Goal: Task Accomplishment & Management: Use online tool/utility

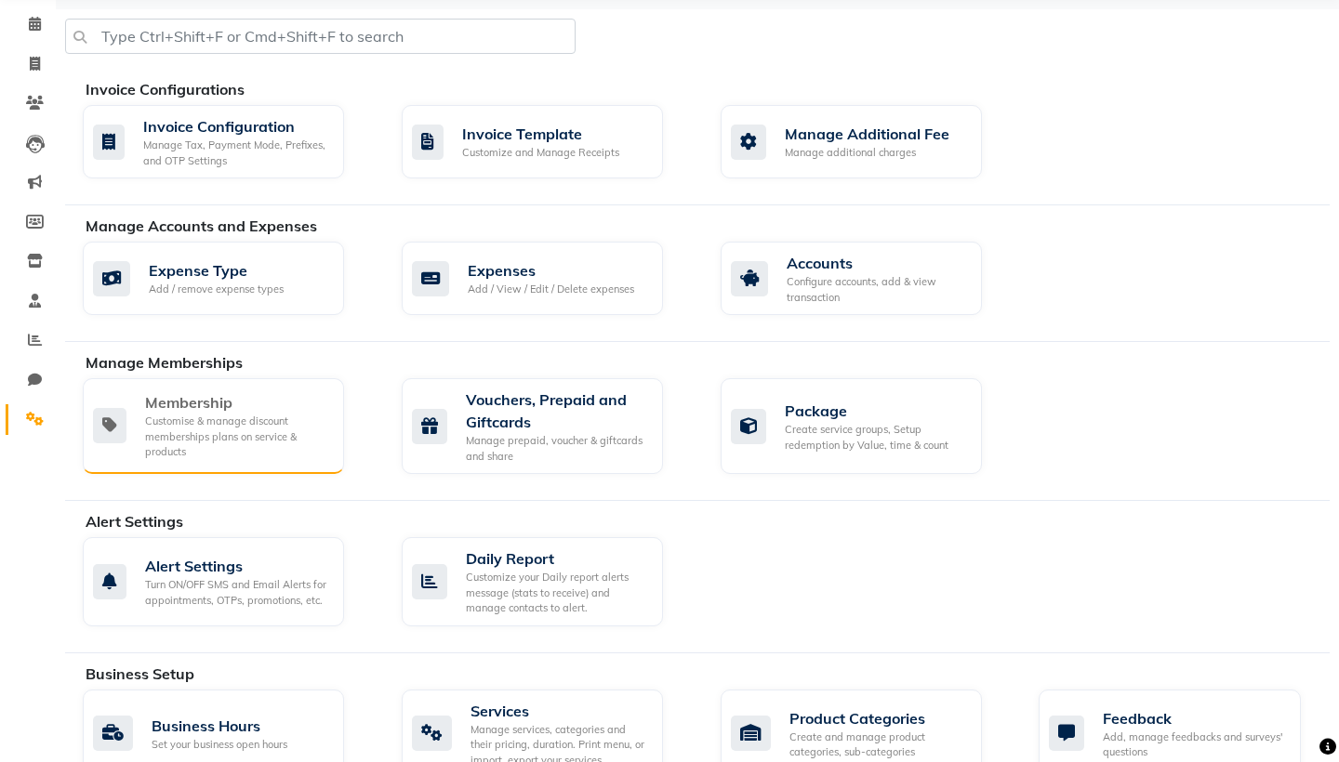
click at [224, 411] on div "Membership" at bounding box center [237, 402] width 184 height 22
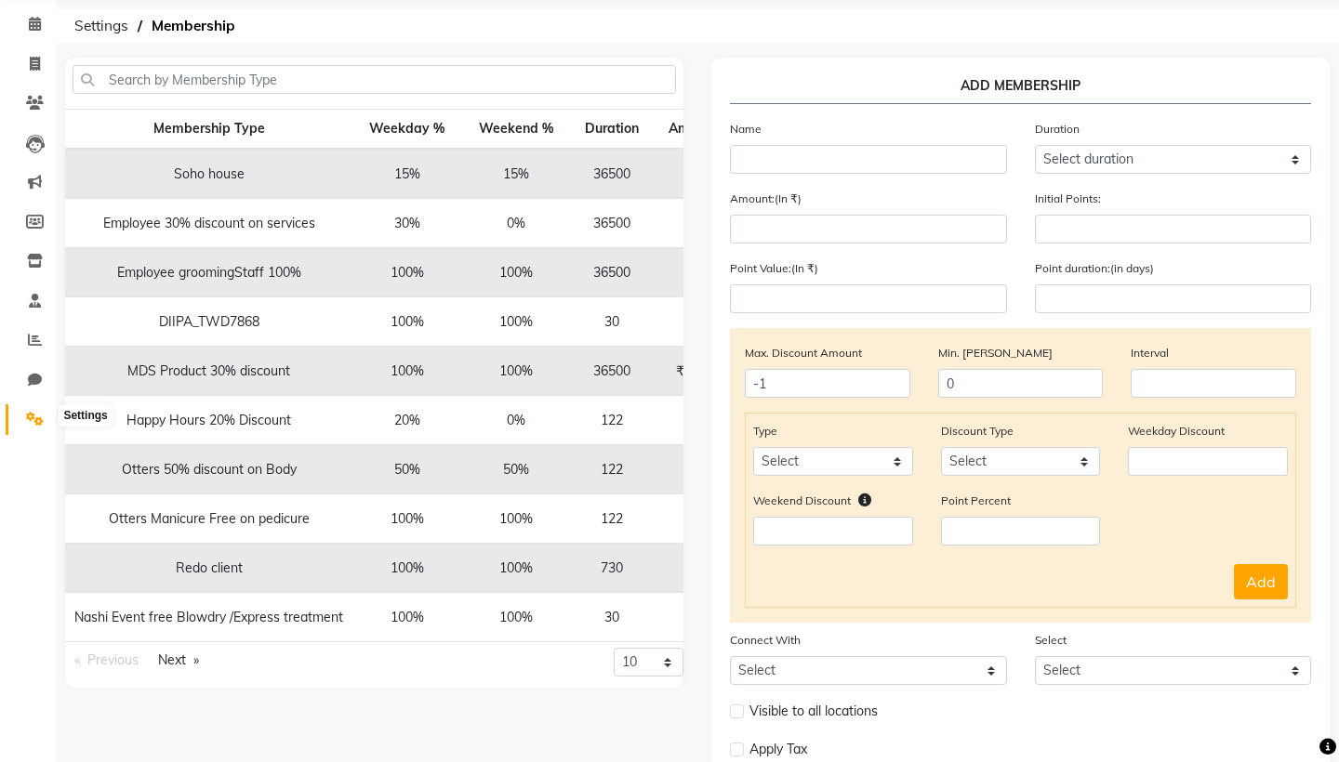
click at [34, 416] on icon at bounding box center [35, 419] width 18 height 14
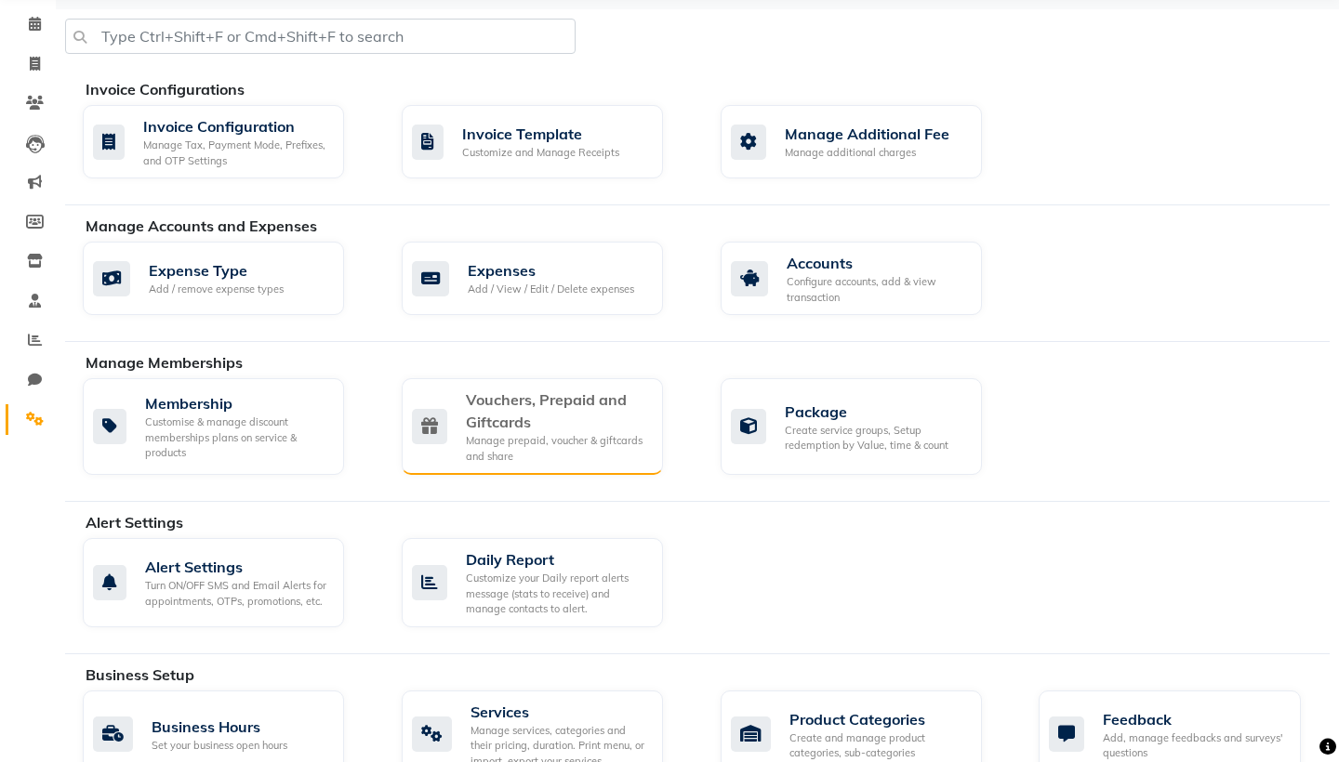
click at [540, 407] on div "Vouchers, Prepaid and Giftcards" at bounding box center [557, 411] width 182 height 45
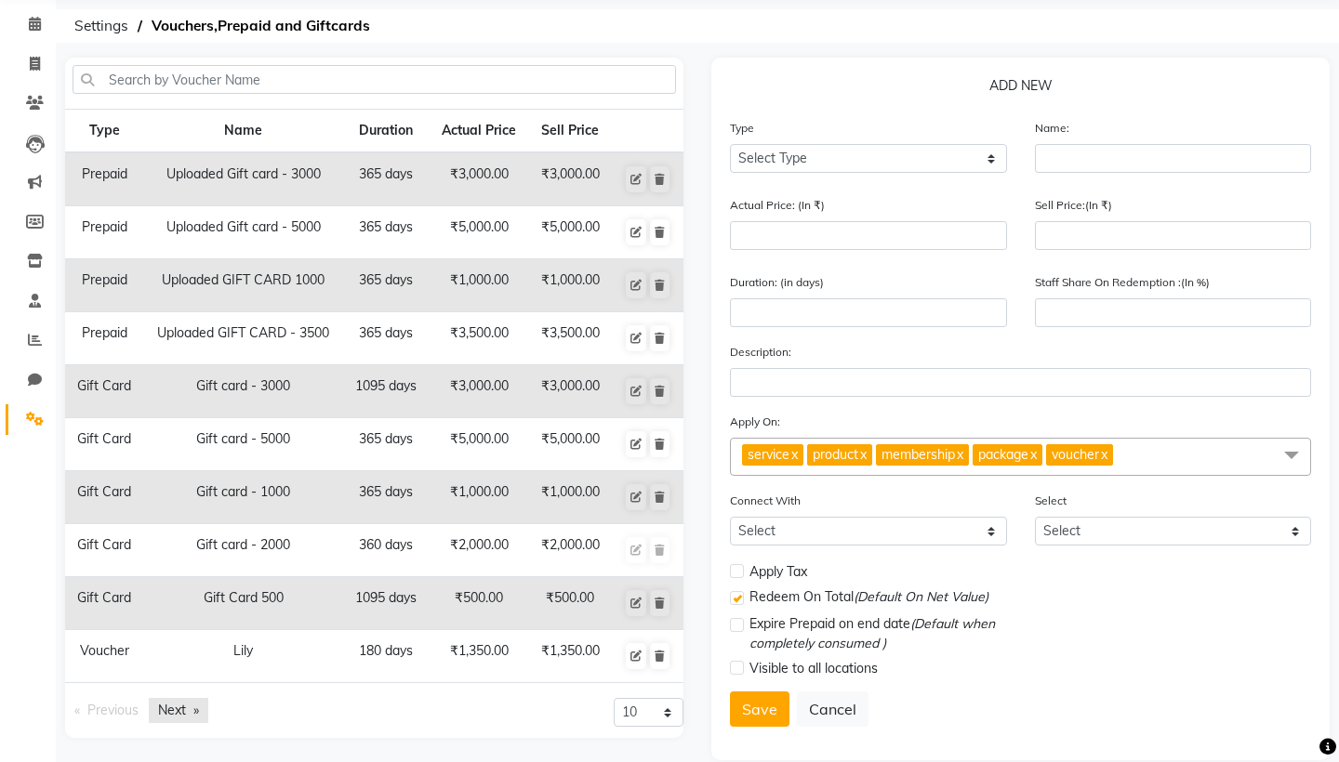
click at [175, 712] on link "Next page" at bounding box center [179, 710] width 60 height 25
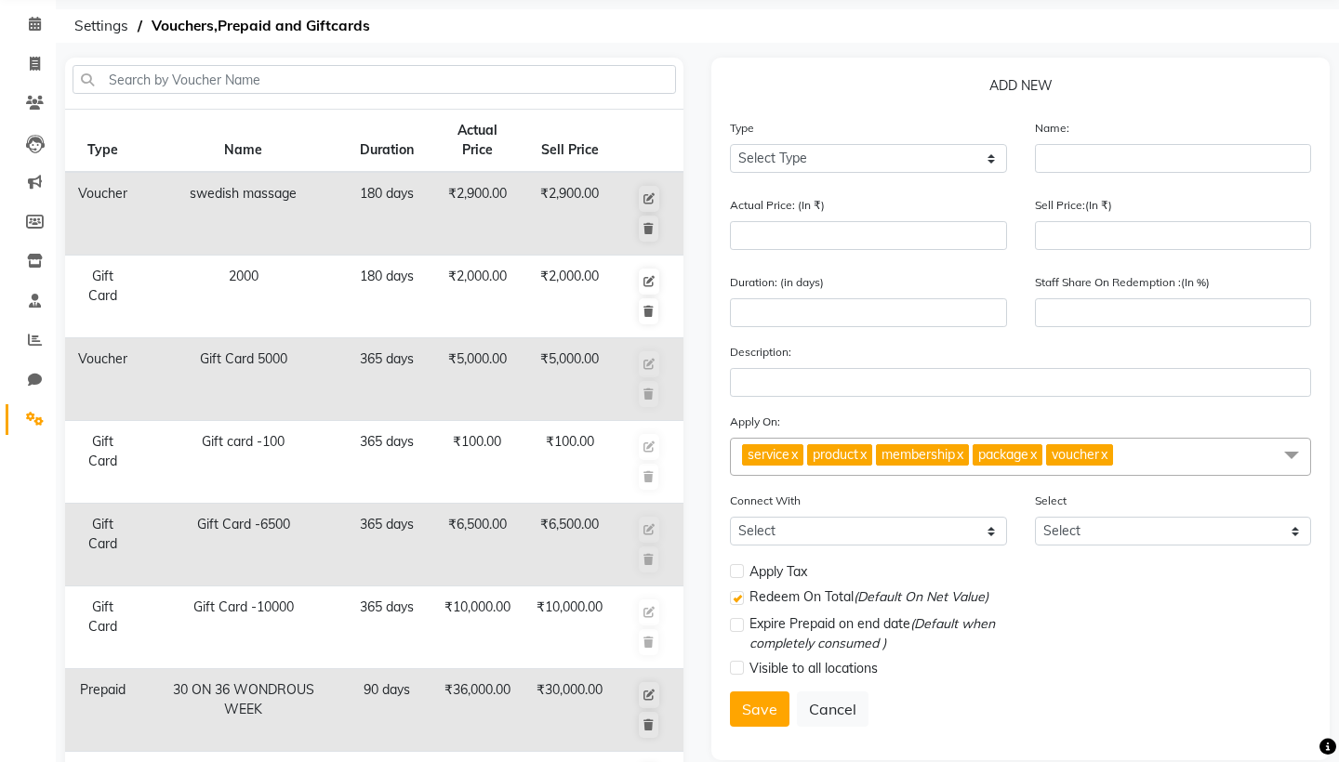
click at [175, 712] on td "30 ON 36 WONDROUS WEEK" at bounding box center [243, 710] width 205 height 83
select select "P"
click at [1066, 154] on input "text" at bounding box center [1173, 158] width 277 height 29
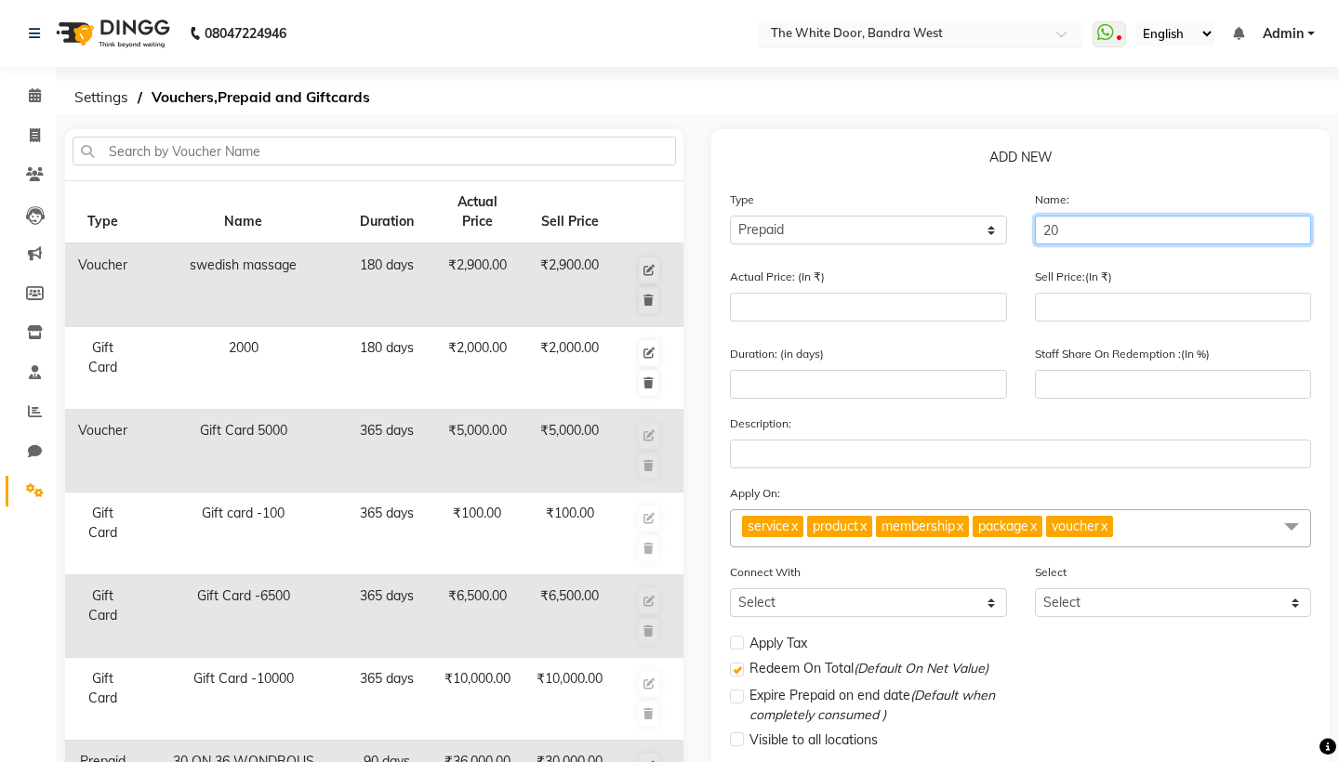
type input "20"
click at [1056, 34] on span at bounding box center [1067, 39] width 23 height 19
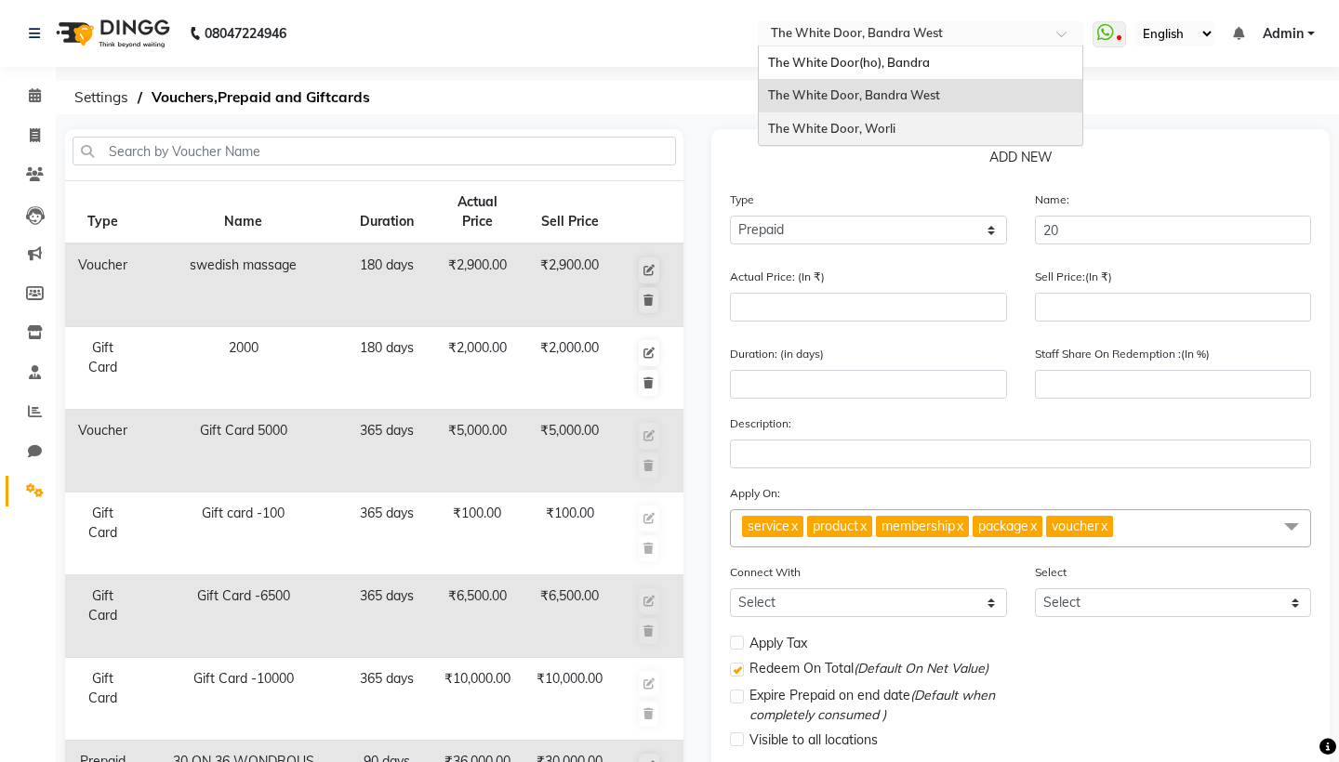
click at [759, 122] on div "The White Door, Worli" at bounding box center [921, 128] width 324 height 33
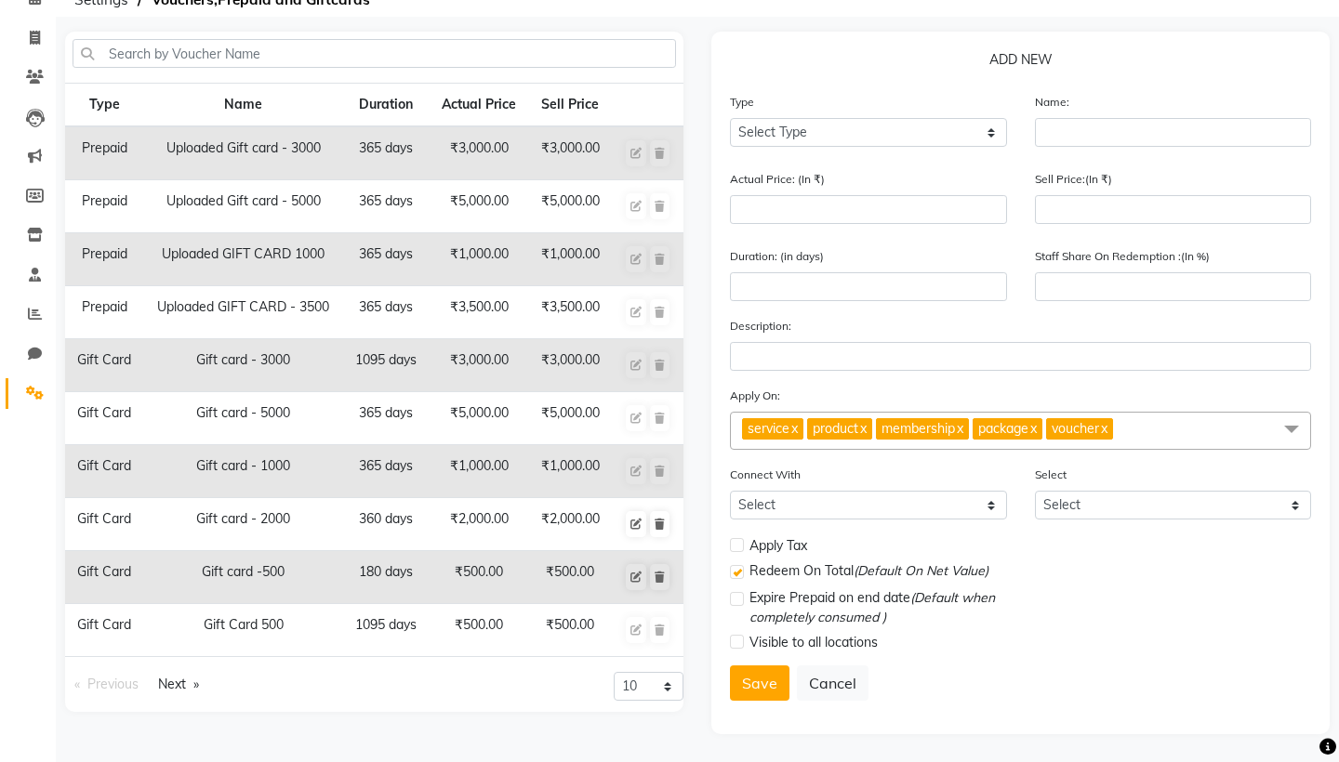
scroll to position [98, 0]
click at [176, 686] on link "Next page" at bounding box center [179, 684] width 60 height 25
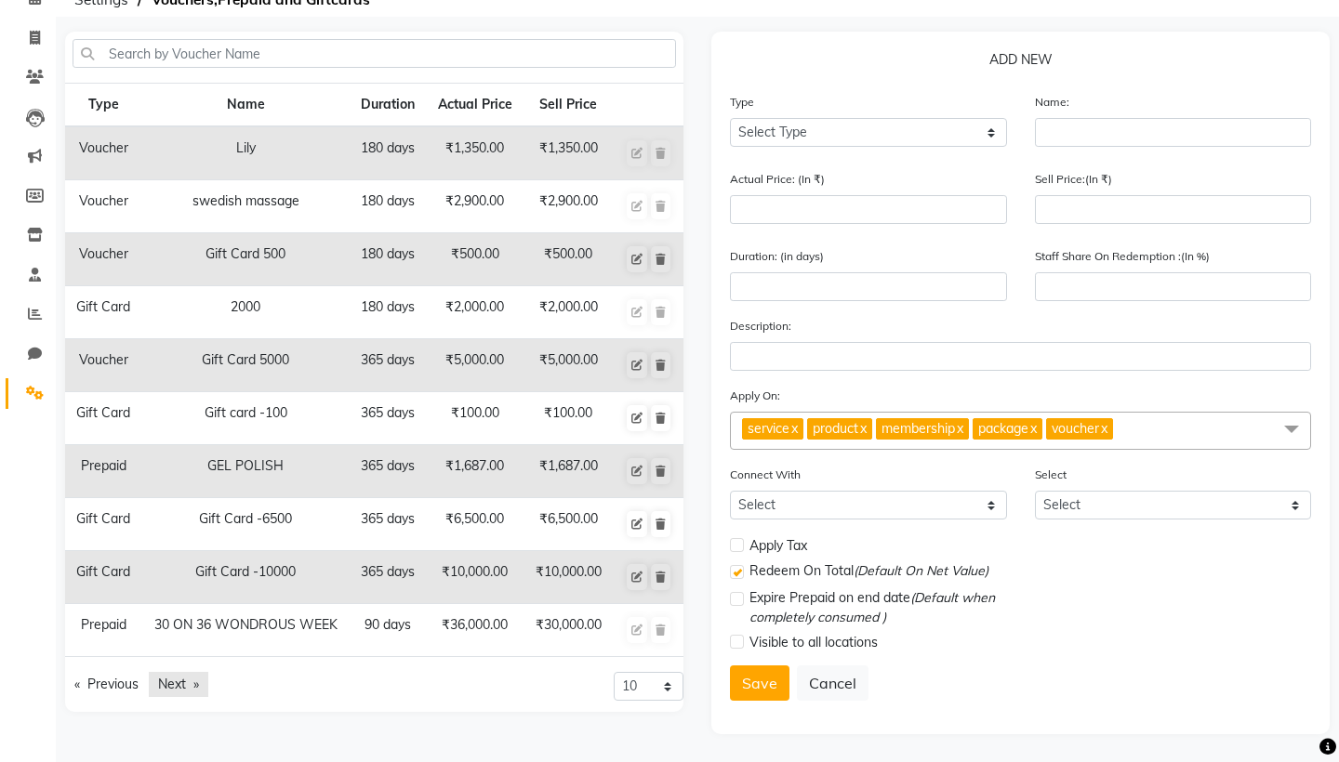
click at [176, 686] on link "Next page" at bounding box center [179, 684] width 60 height 25
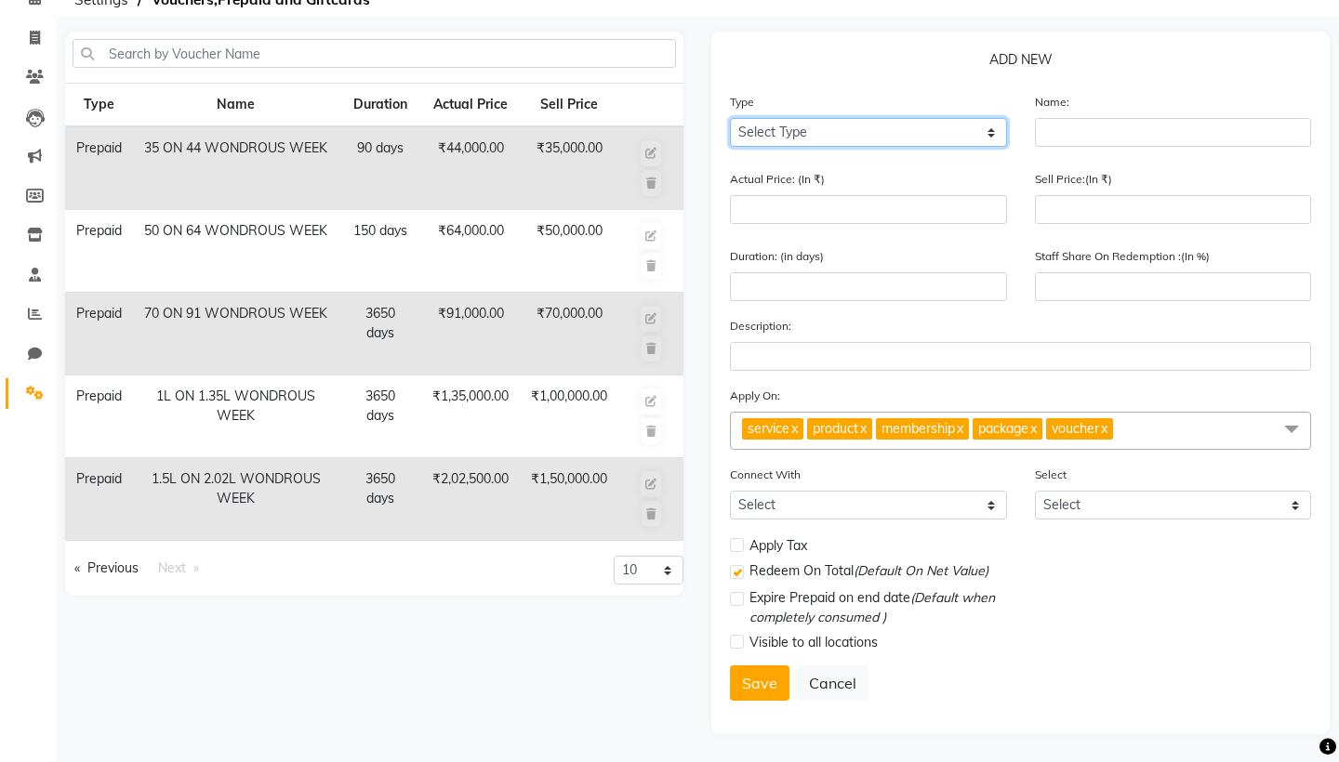
select select "P"
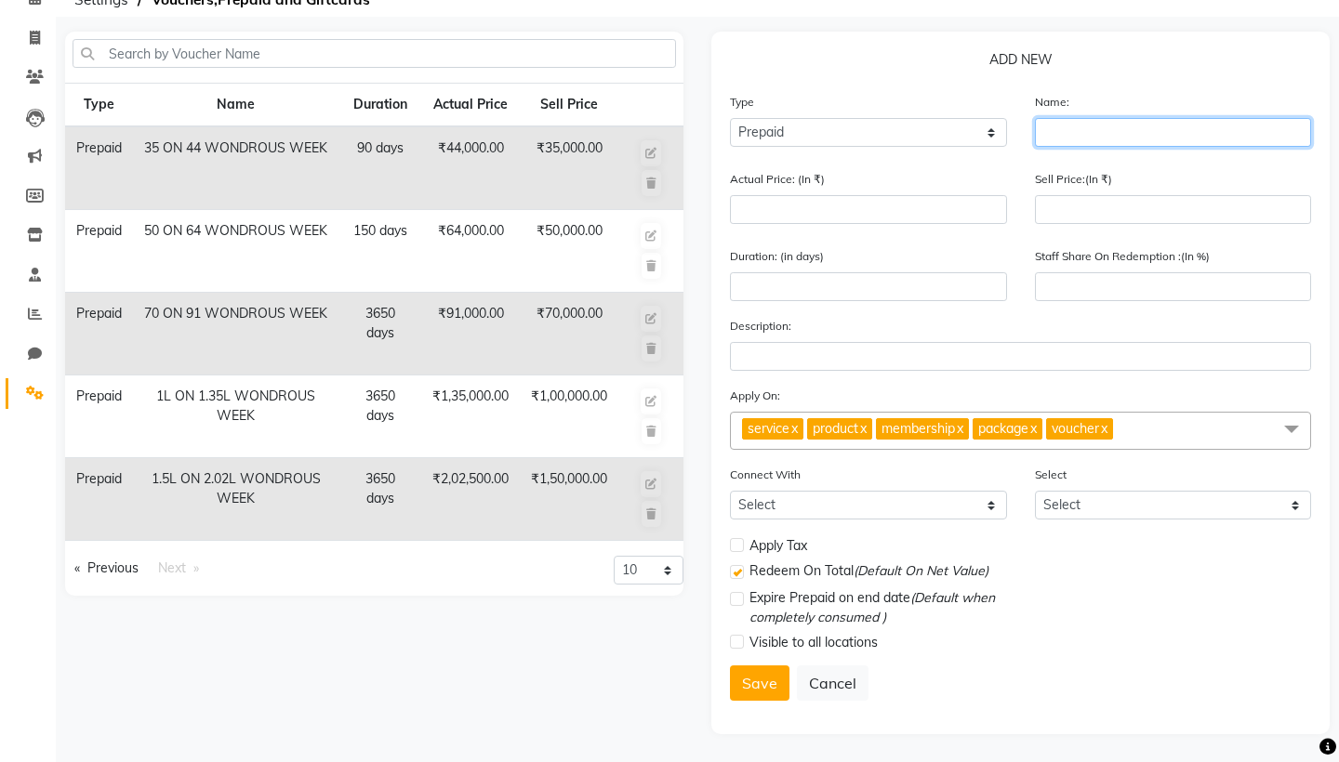
click at [1054, 133] on input "text" at bounding box center [1173, 132] width 277 height 29
type input "20 on 25 Wondrous week"
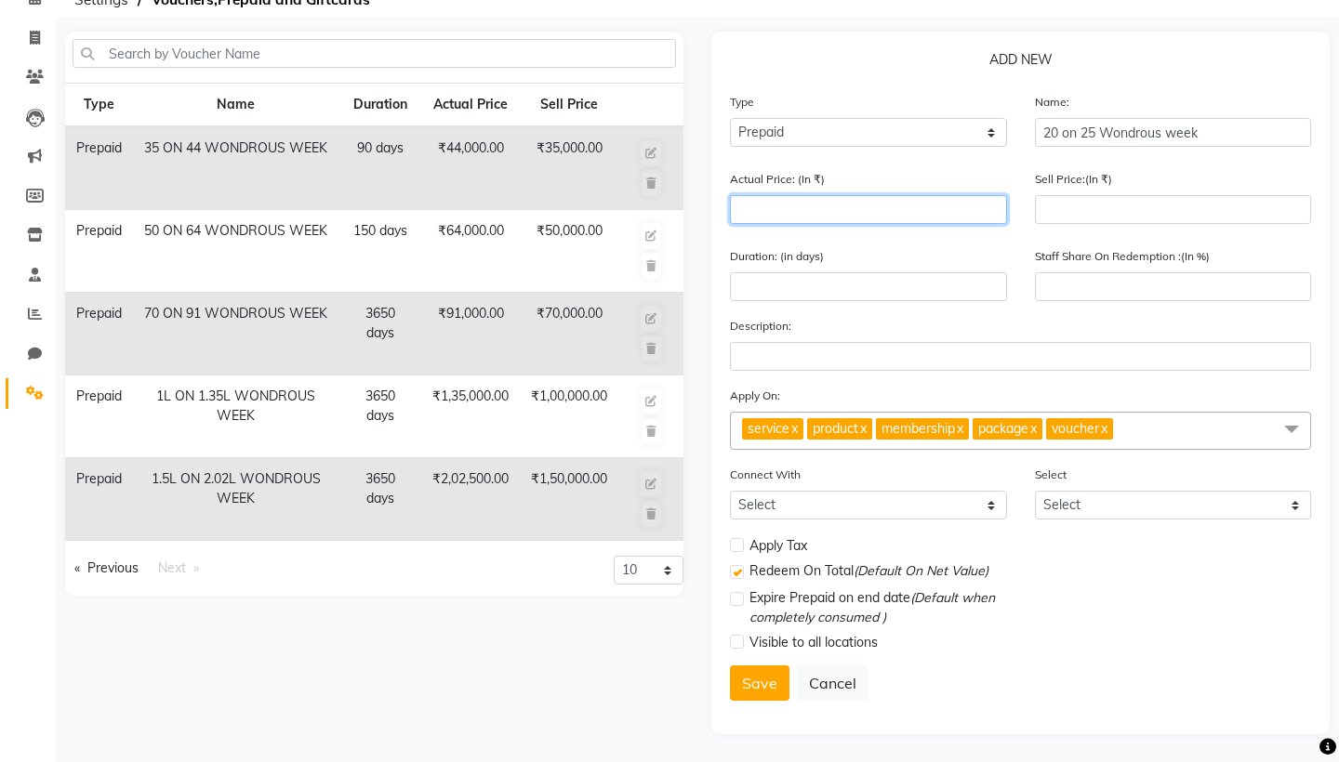
click at [919, 215] on input "number" at bounding box center [868, 209] width 277 height 29
type input "2"
type input "0"
type input "25000"
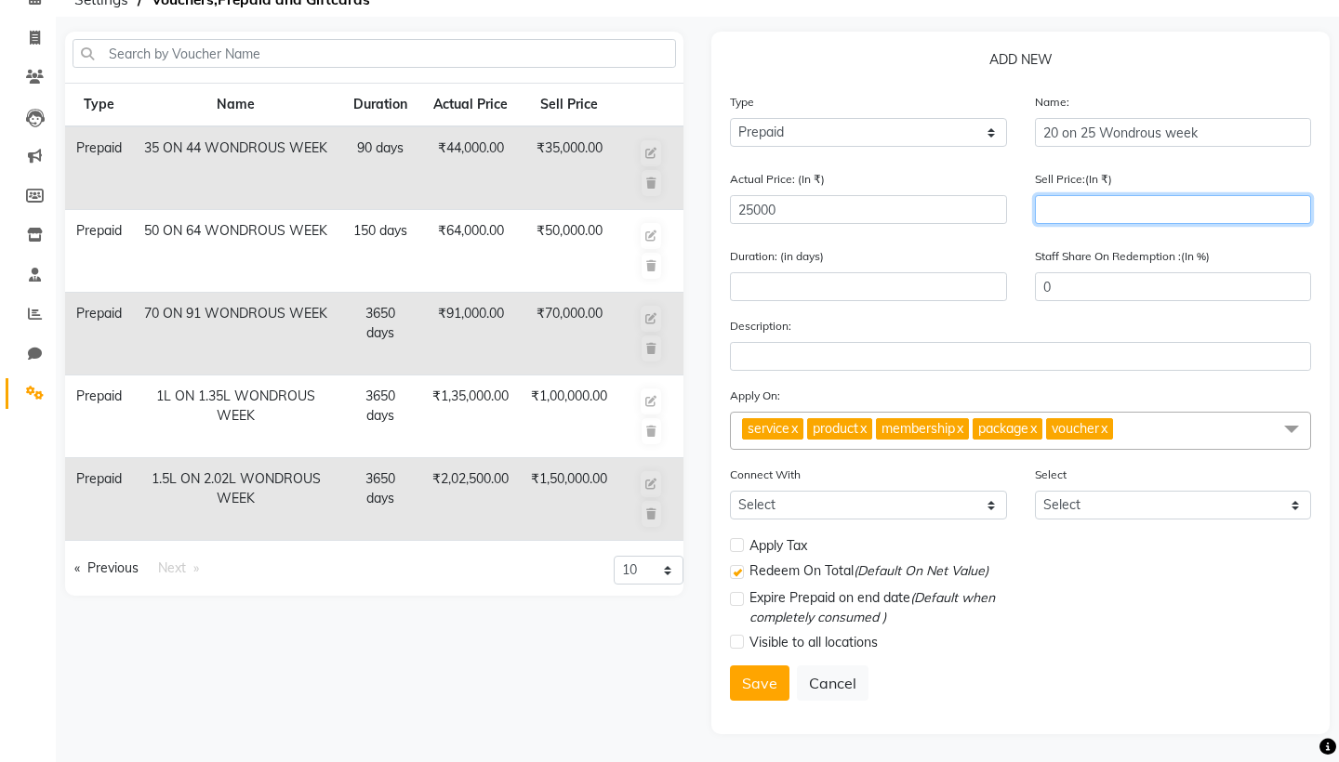
click at [1118, 197] on input "number" at bounding box center [1173, 209] width 277 height 29
type input "200"
type input "1"
type input "2000"
type input "8"
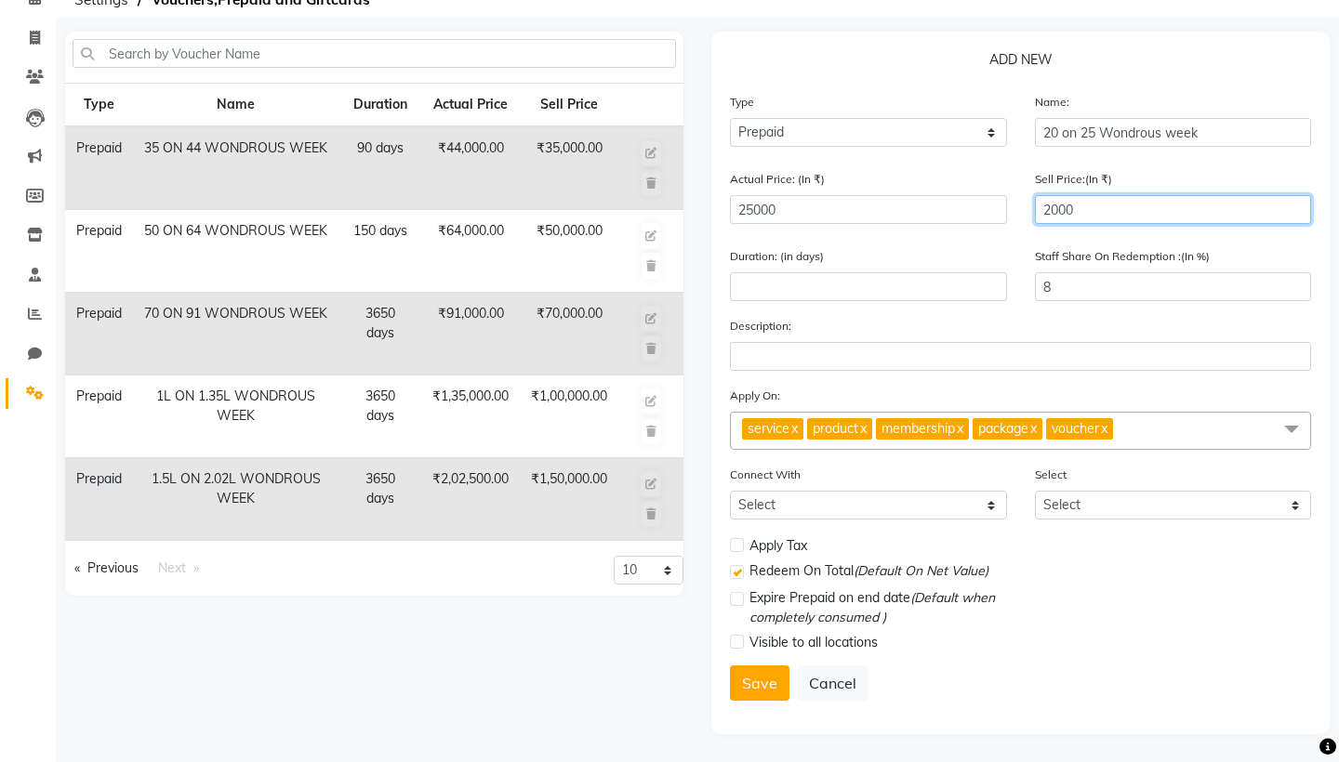
type input "20000"
type input "80"
type input "20000"
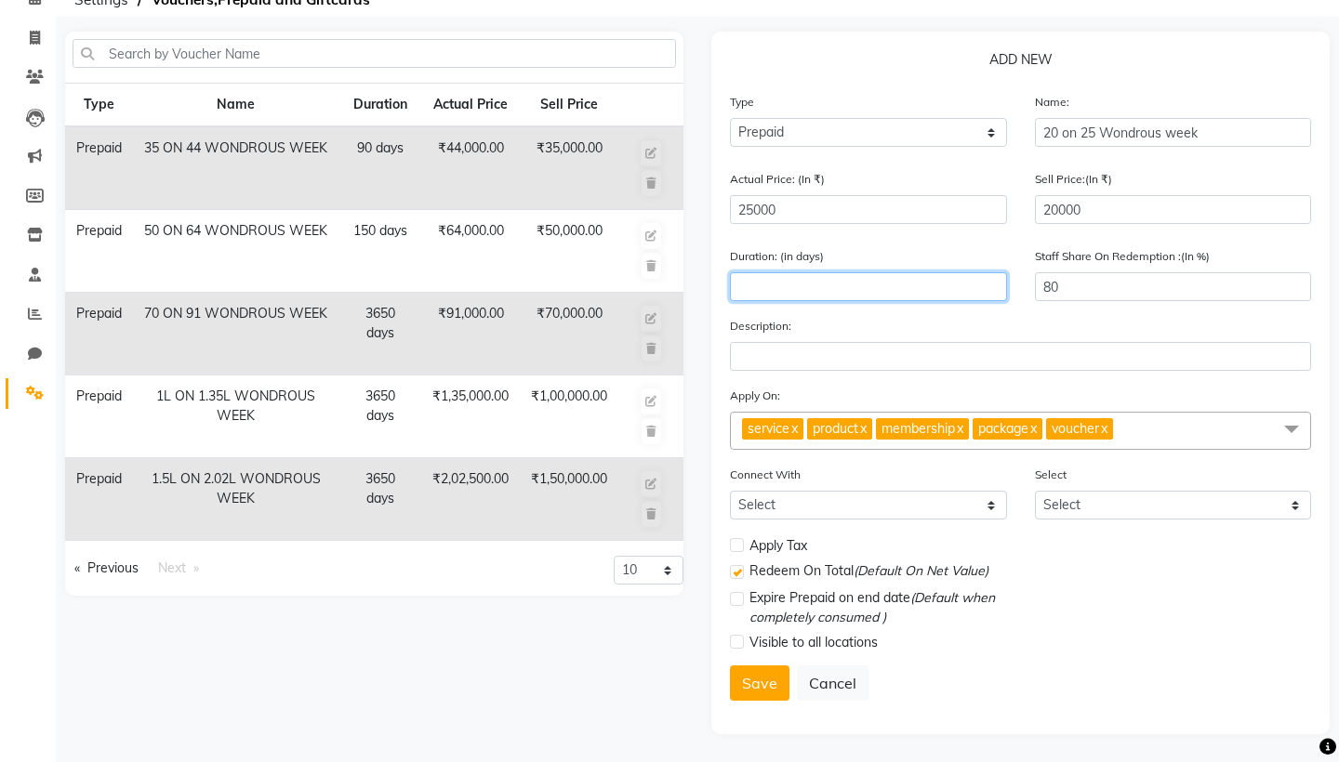
click at [839, 289] on input "number" at bounding box center [868, 286] width 277 height 29
type input "30"
click at [866, 426] on link "x" at bounding box center [862, 428] width 8 height 17
click at [894, 428] on link "x" at bounding box center [890, 428] width 8 height 17
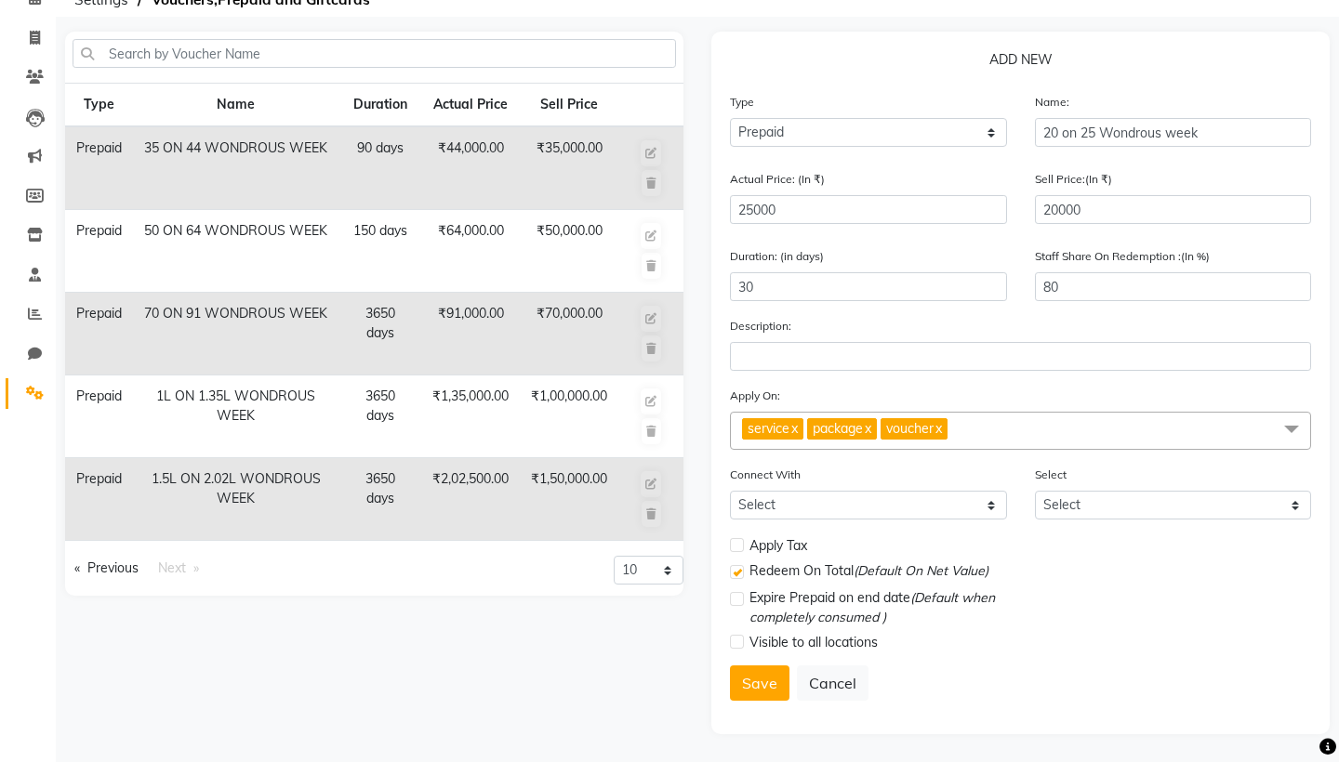
click at [871, 430] on link "x" at bounding box center [867, 428] width 8 height 17
click at [868, 430] on link "x" at bounding box center [864, 428] width 8 height 17
click at [739, 549] on label at bounding box center [737, 545] width 14 height 14
click at [739, 549] on input "checkbox" at bounding box center [736, 546] width 12 height 12
checkbox input "true"
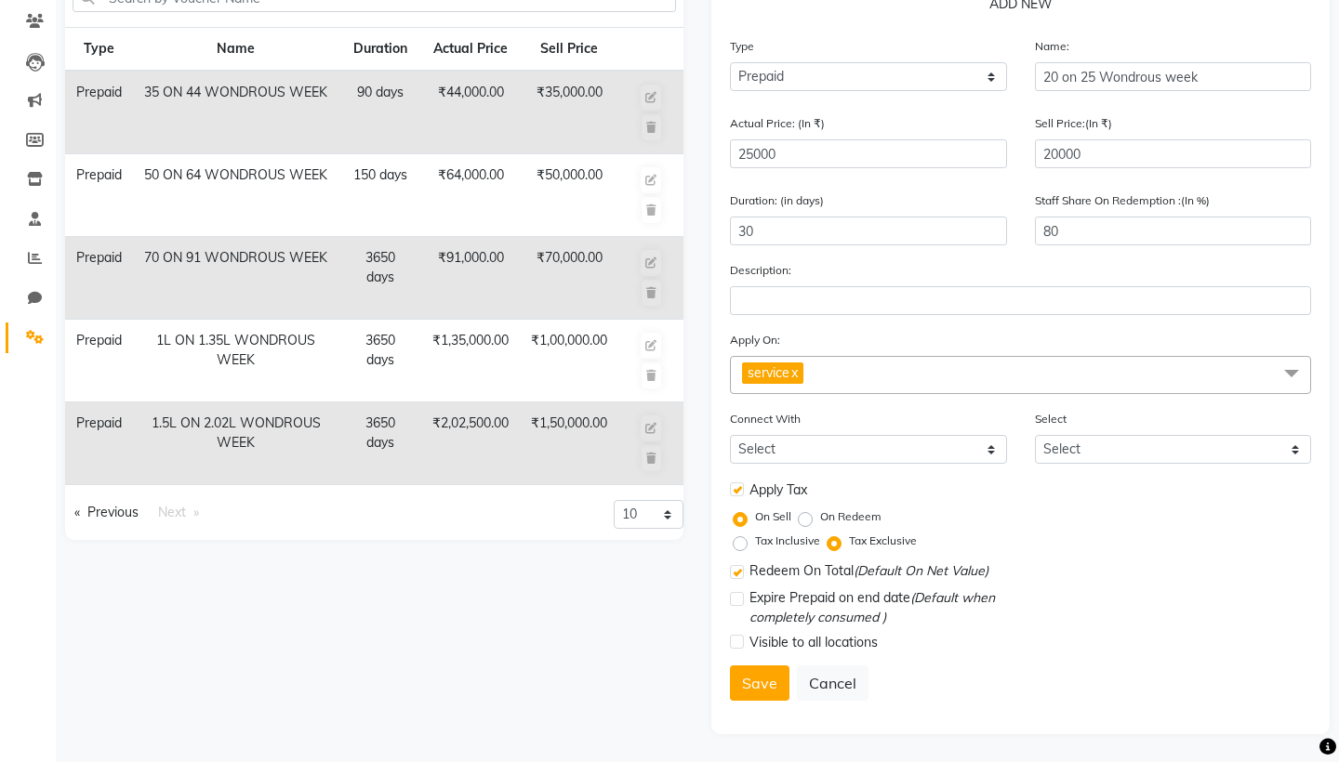
scroll to position [153, 0]
click at [768, 683] on button "Save" at bounding box center [760, 683] width 60 height 35
select select
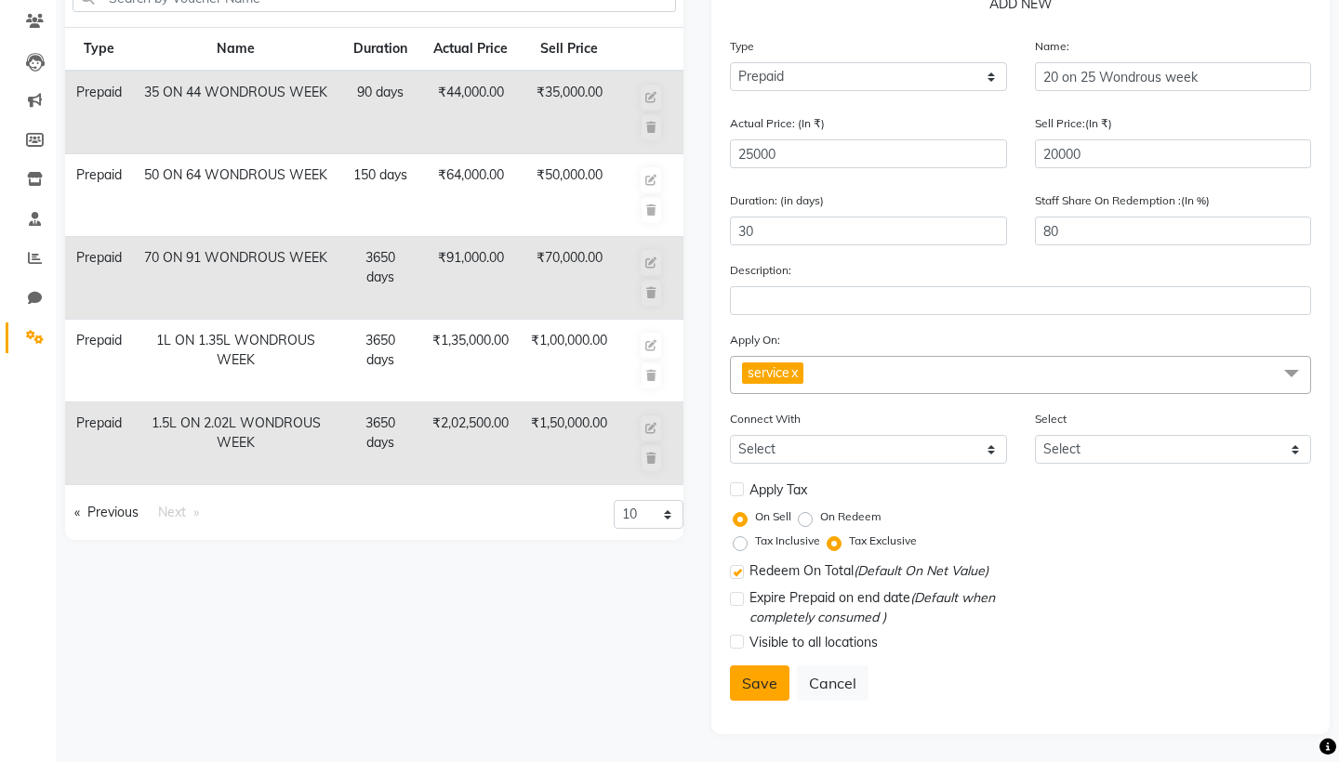
checkbox input "false"
checkbox input "true"
checkbox input "false"
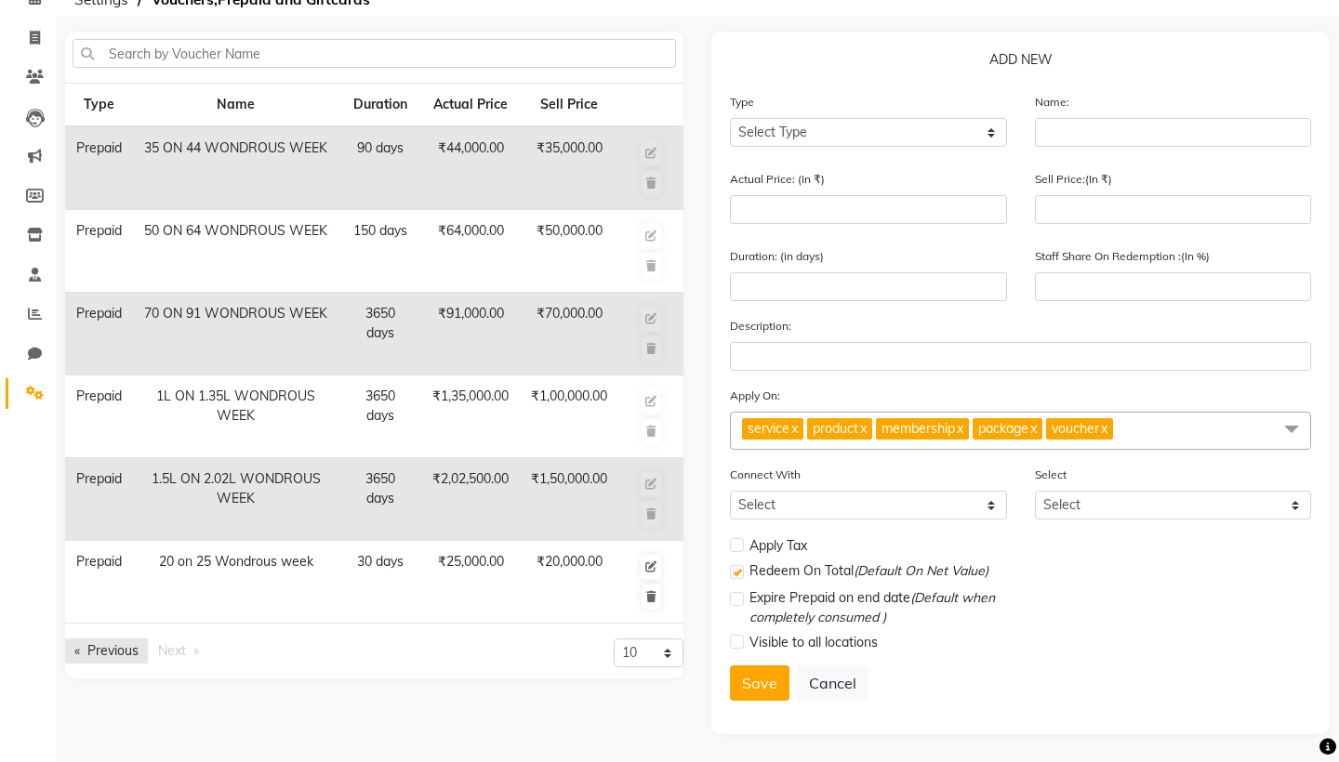
click at [108, 652] on link "Previous page" at bounding box center [106, 651] width 83 height 25
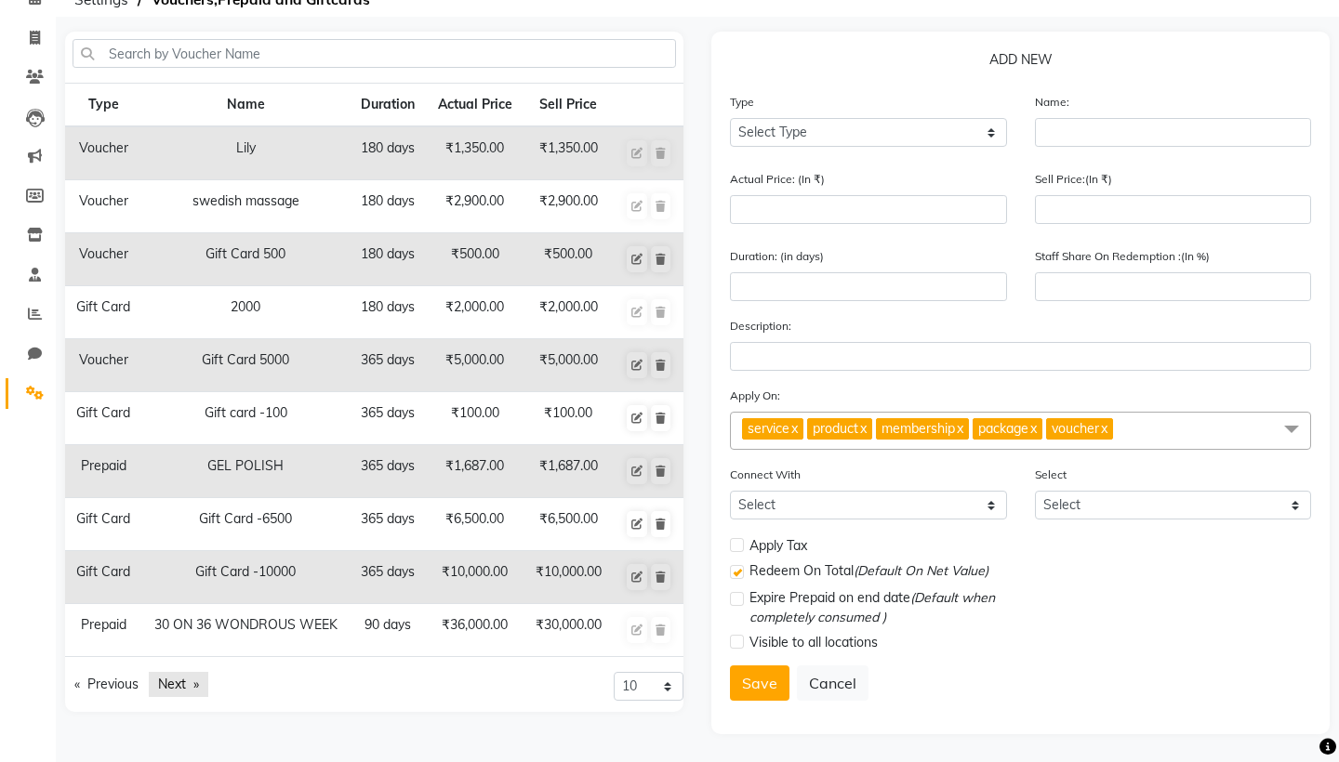
click at [180, 684] on link "Next page" at bounding box center [179, 684] width 60 height 25
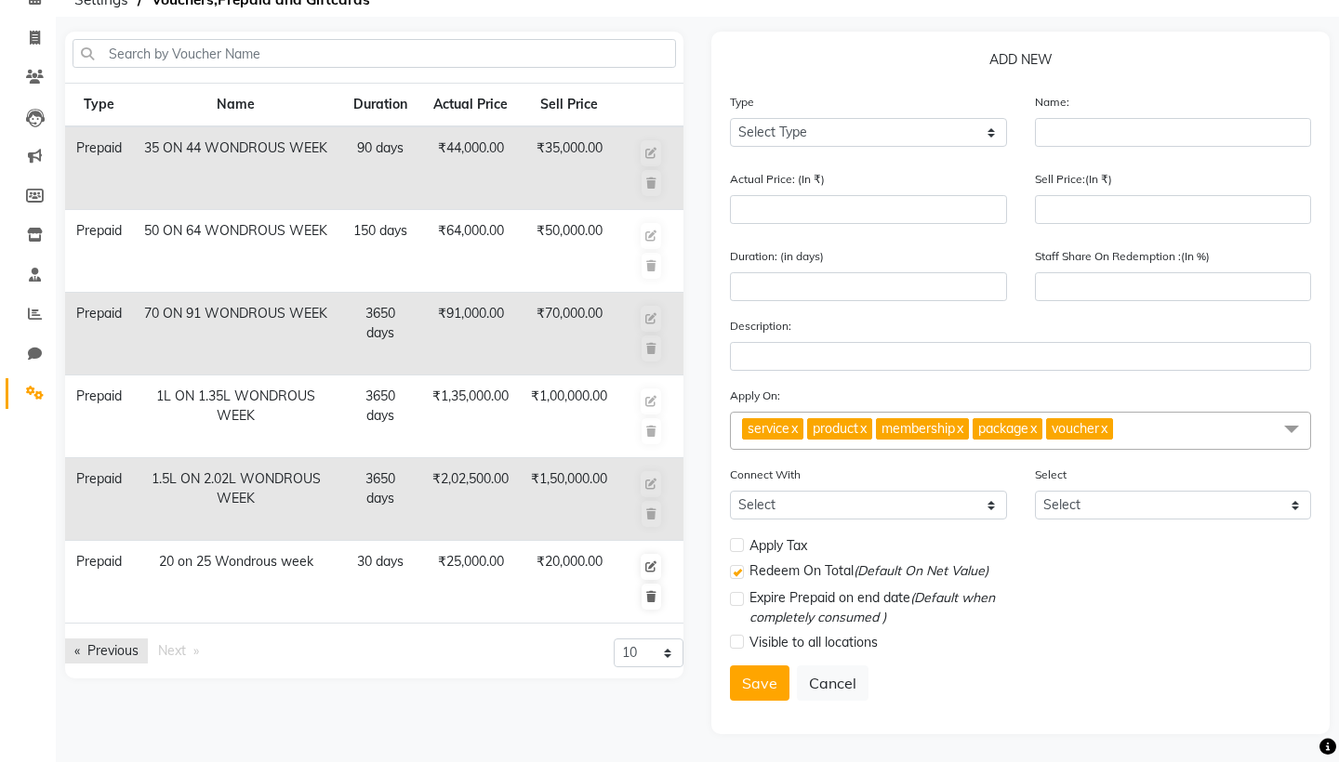
click at [124, 655] on link "Previous page" at bounding box center [106, 651] width 83 height 25
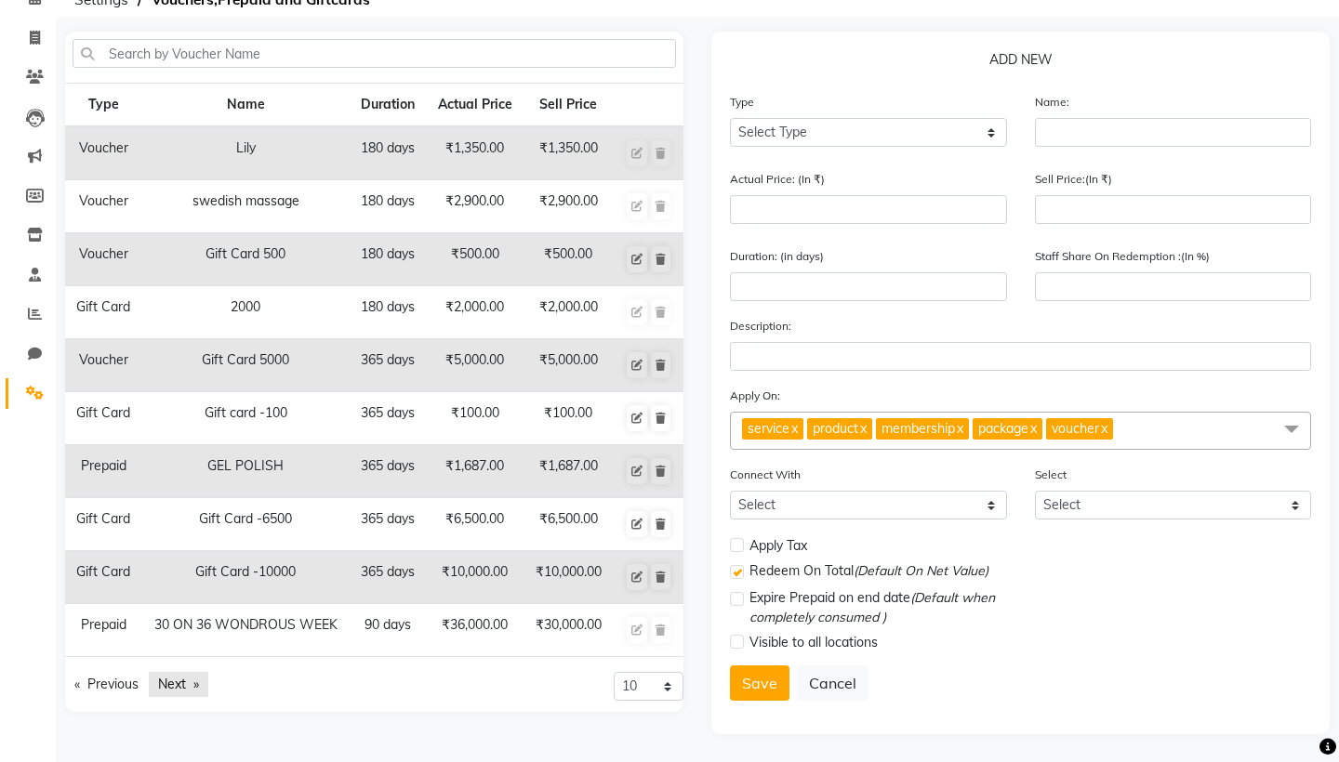
click at [180, 686] on link "Next page" at bounding box center [179, 684] width 60 height 25
